Goal: Task Accomplishment & Management: Use online tool/utility

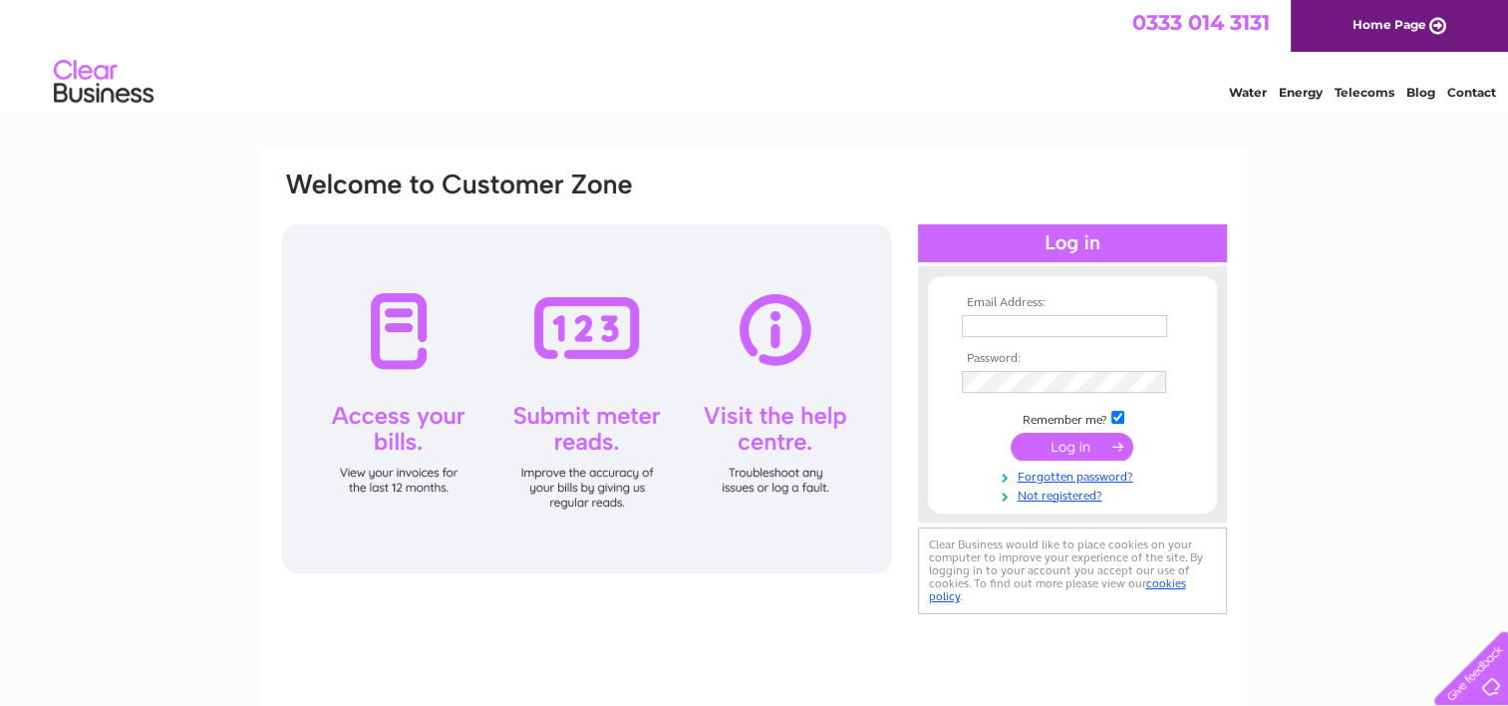
click at [1017, 331] on input "text" at bounding box center [1064, 326] width 205 height 22
type input "admin@nanmckay.scot"
click at [1011, 434] on input "submit" at bounding box center [1072, 448] width 123 height 28
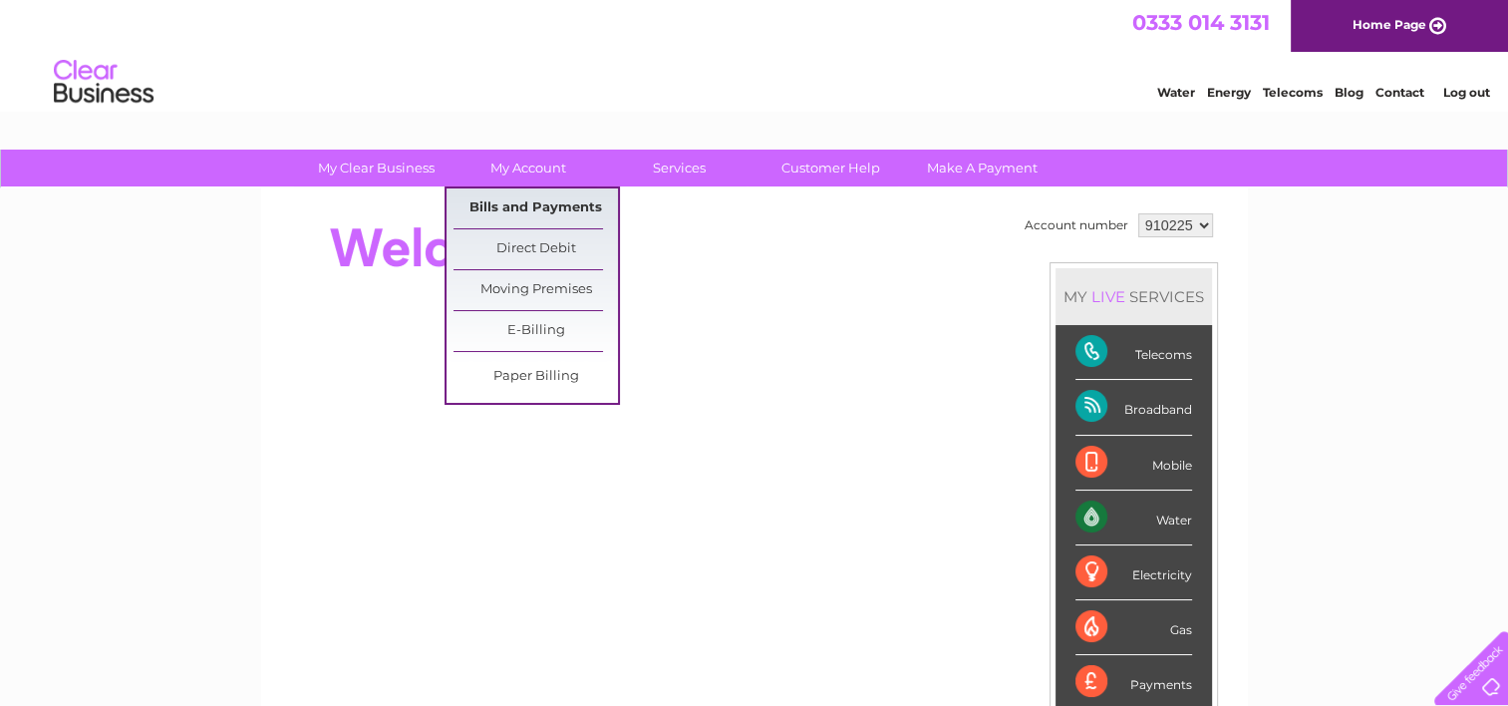
click at [509, 199] on link "Bills and Payments" at bounding box center [536, 208] width 164 height 40
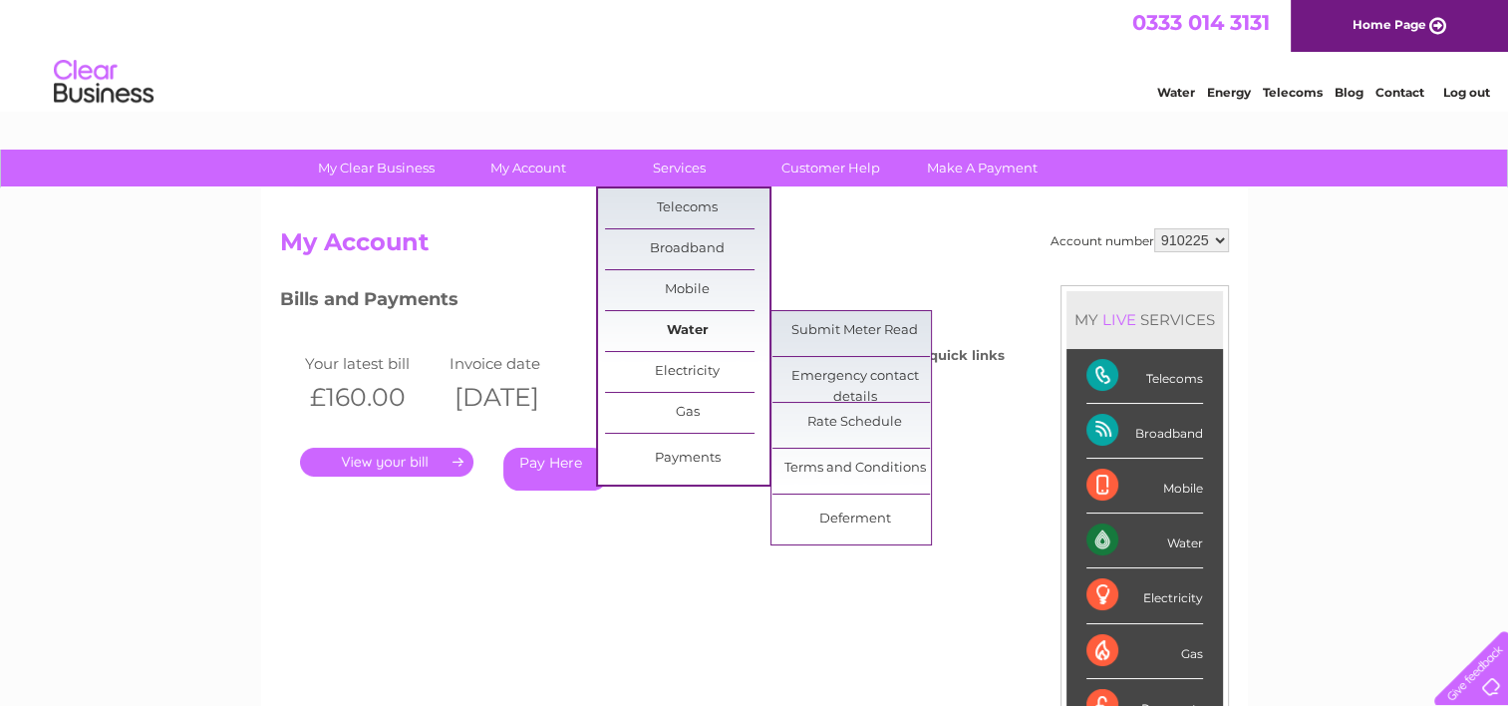
click at [698, 331] on link "Water" at bounding box center [687, 331] width 164 height 40
click at [827, 334] on link "Submit Meter Read" at bounding box center [855, 331] width 164 height 40
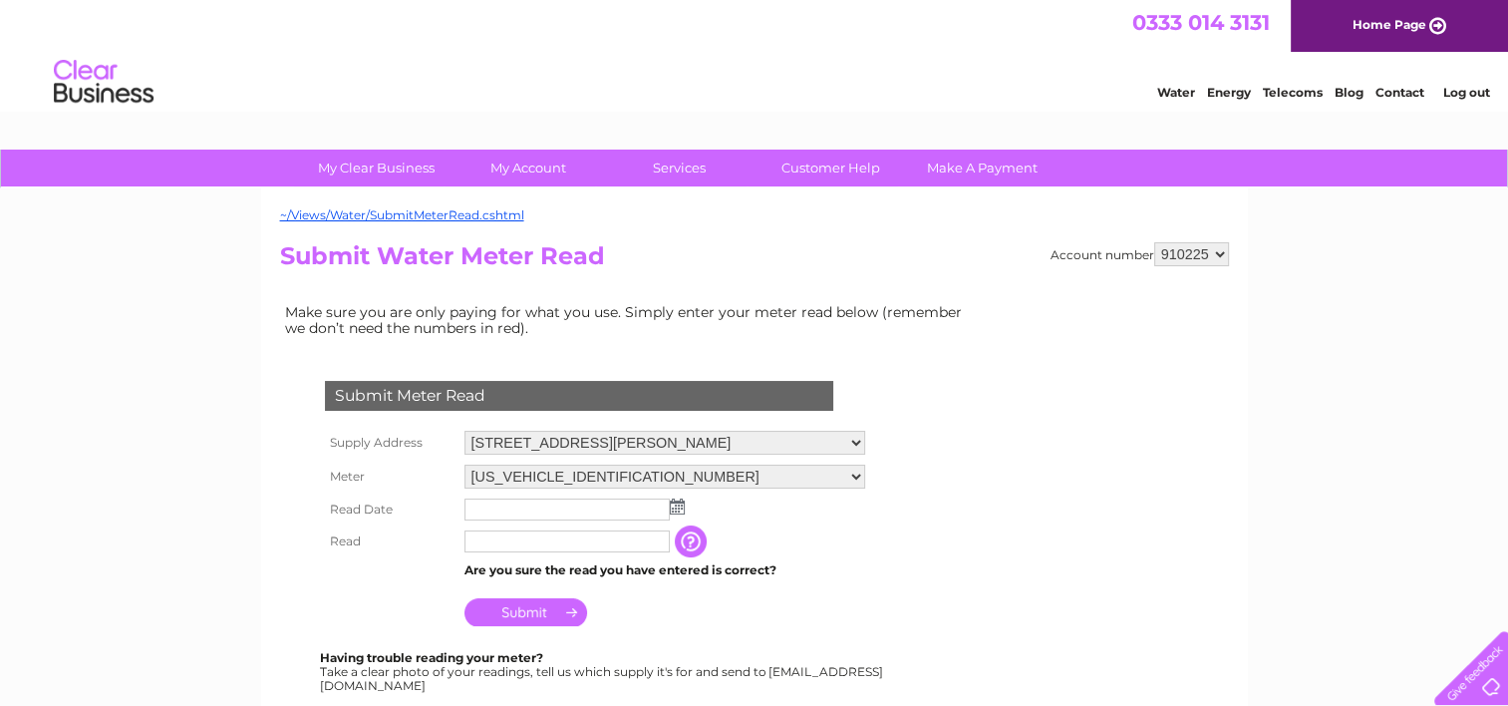
click at [530, 506] on input "text" at bounding box center [567, 509] width 205 height 22
click at [680, 508] on img at bounding box center [677, 506] width 15 height 16
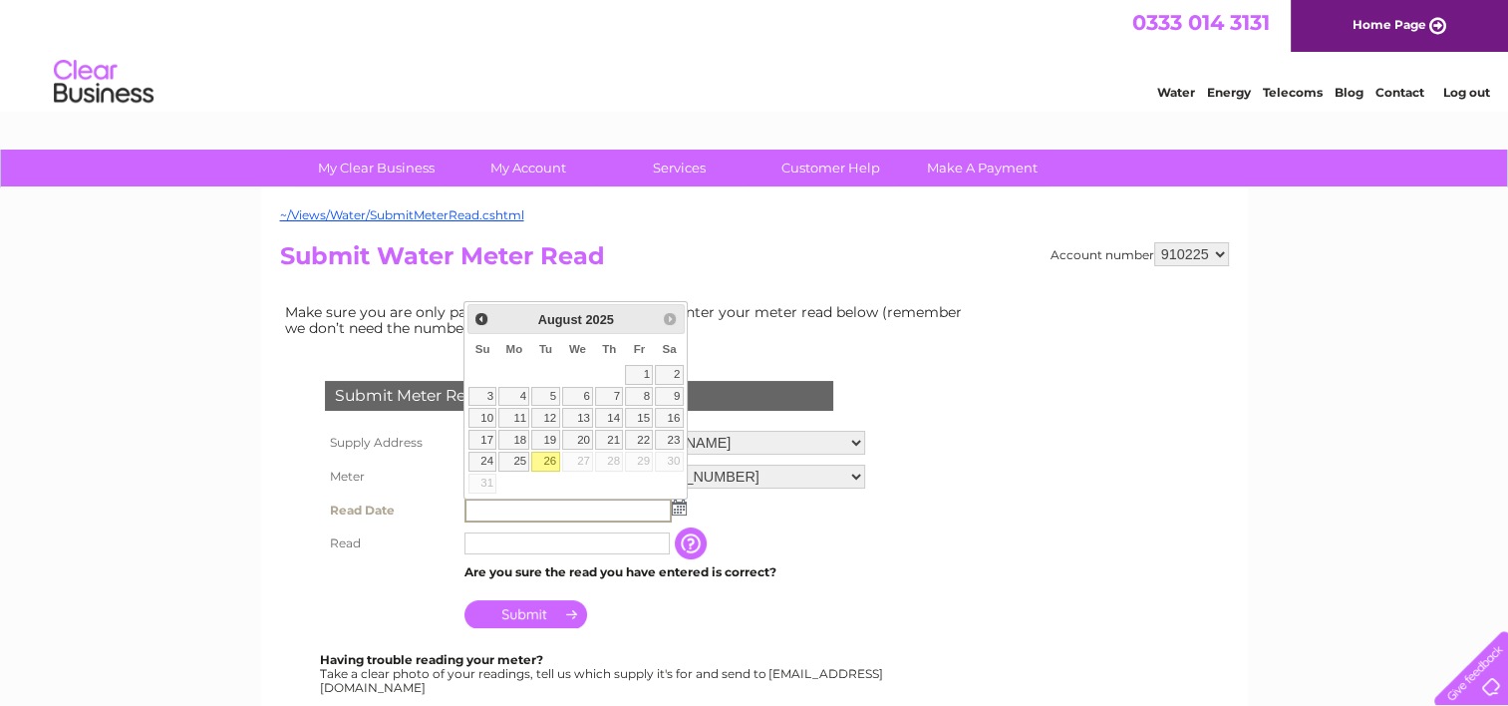
click at [551, 462] on link "26" at bounding box center [545, 462] width 28 height 20
type input "2025/08/26"
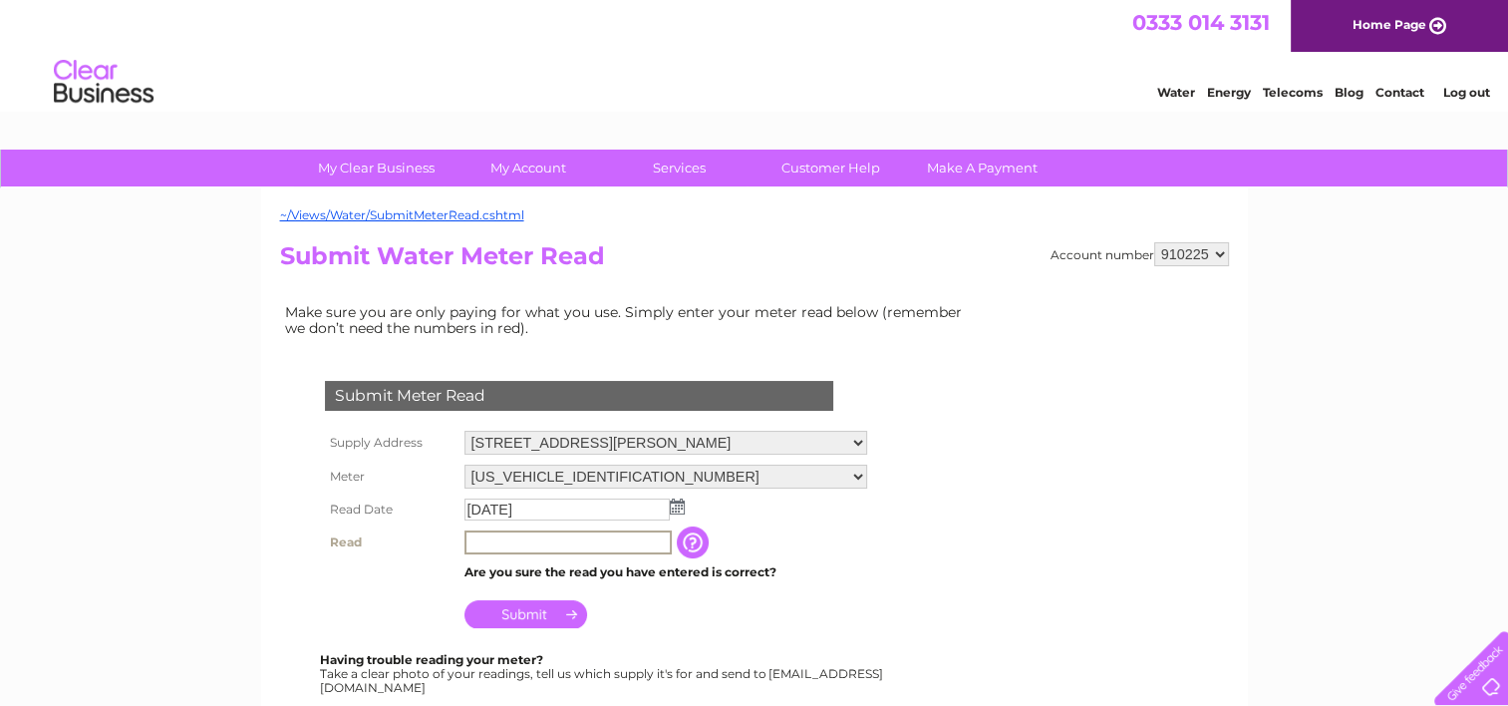
click at [522, 549] on input "text" at bounding box center [568, 542] width 207 height 24
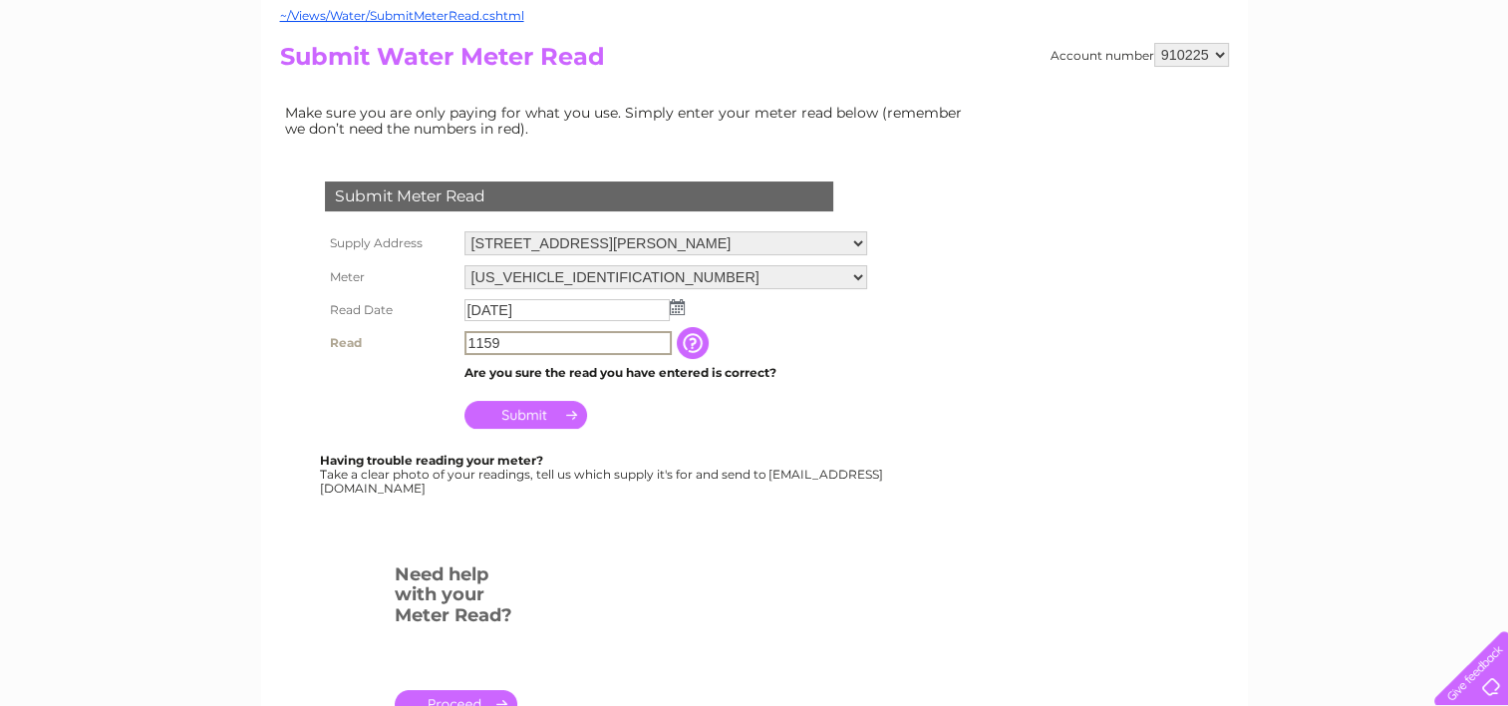
type input "1159"
click at [495, 411] on input "Submit" at bounding box center [526, 415] width 123 height 28
